Goal: Transaction & Acquisition: Purchase product/service

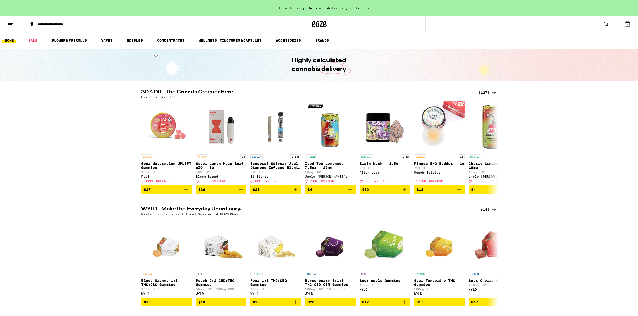
click at [484, 92] on div "(137)" at bounding box center [488, 92] width 19 height 6
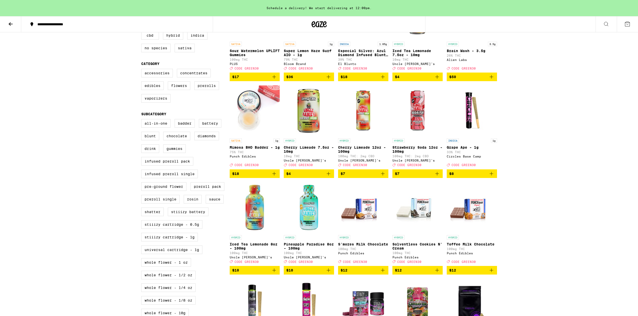
scroll to position [210, 0]
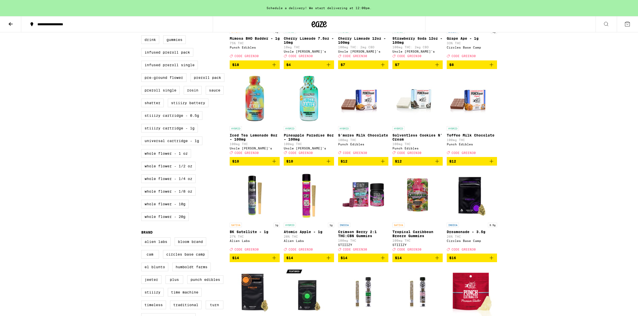
click at [413, 210] on img "Open page for Tropical Caribbean Breeze Gummies from STIIIZY" at bounding box center [418, 195] width 50 height 51
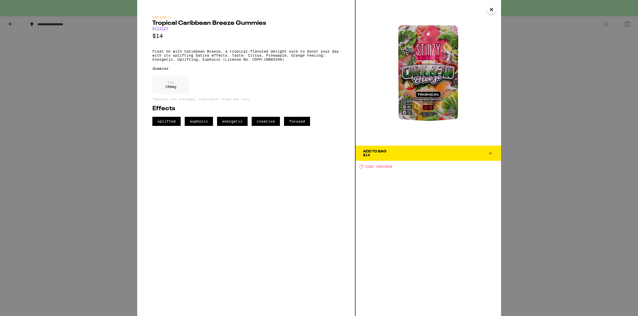
click at [491, 11] on icon "Close" at bounding box center [492, 10] width 6 height 8
